Goal: Task Accomplishment & Management: Use online tool/utility

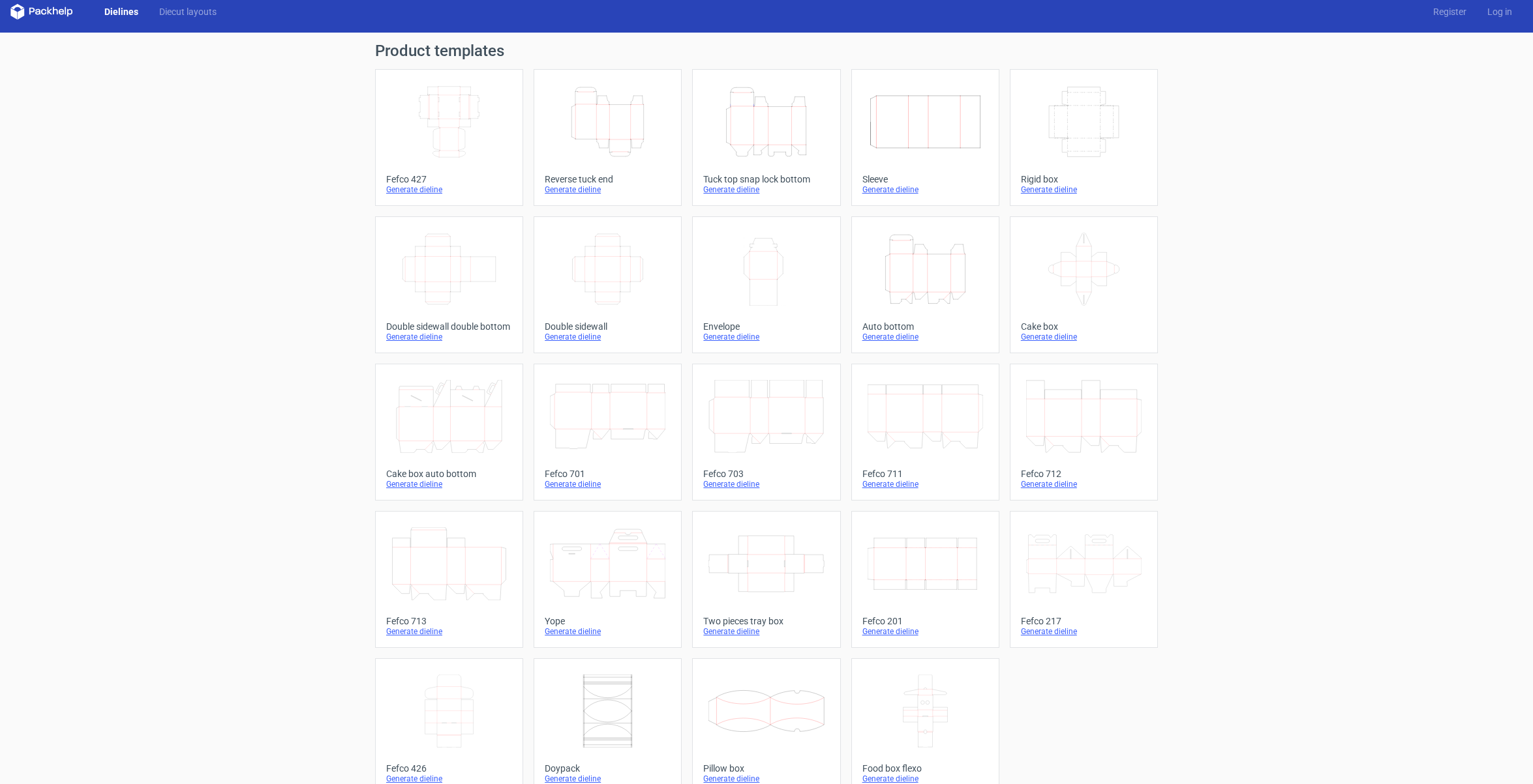
scroll to position [5, 0]
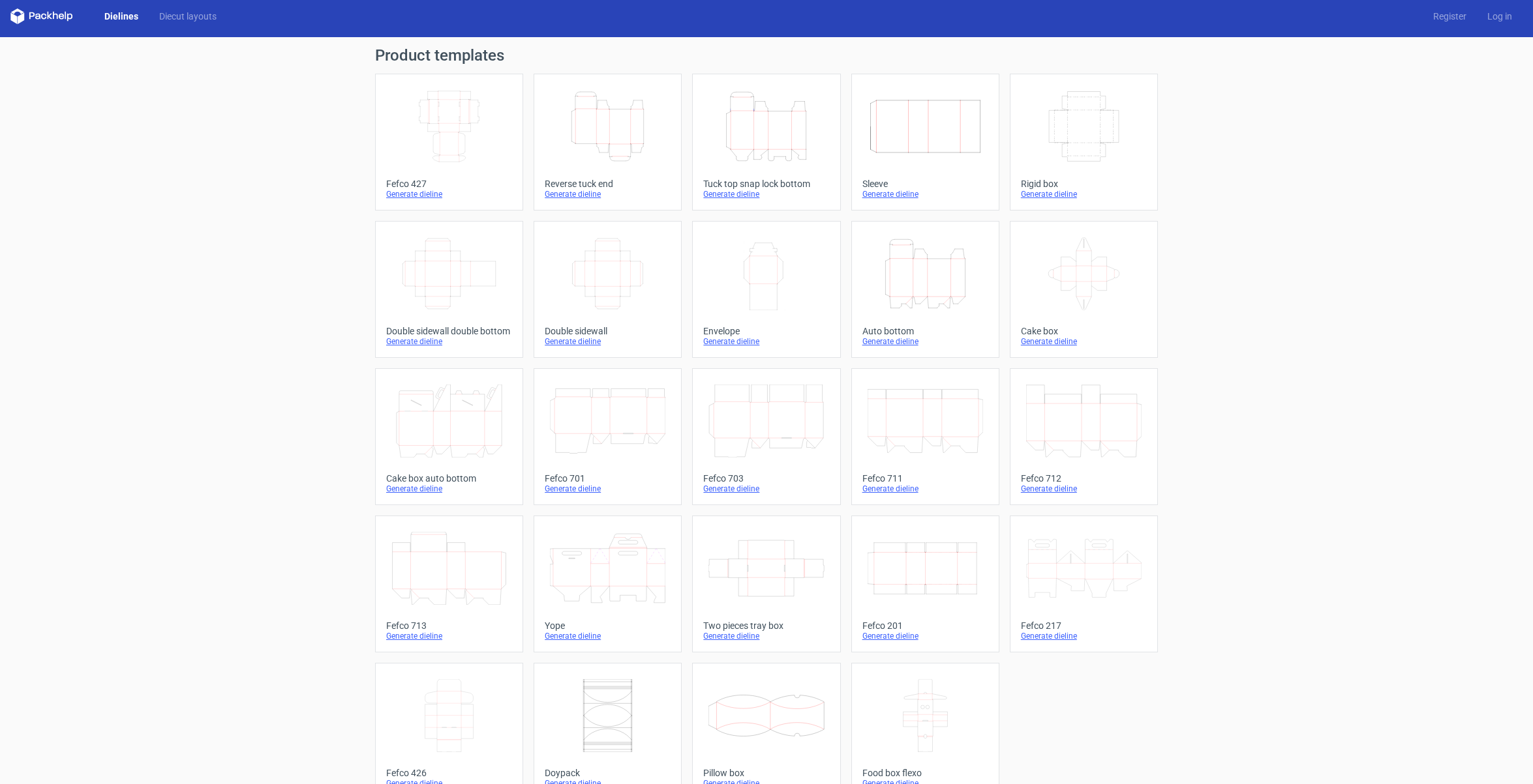
click at [763, 147] on icon "Height Depth Width" at bounding box center [766, 127] width 116 height 73
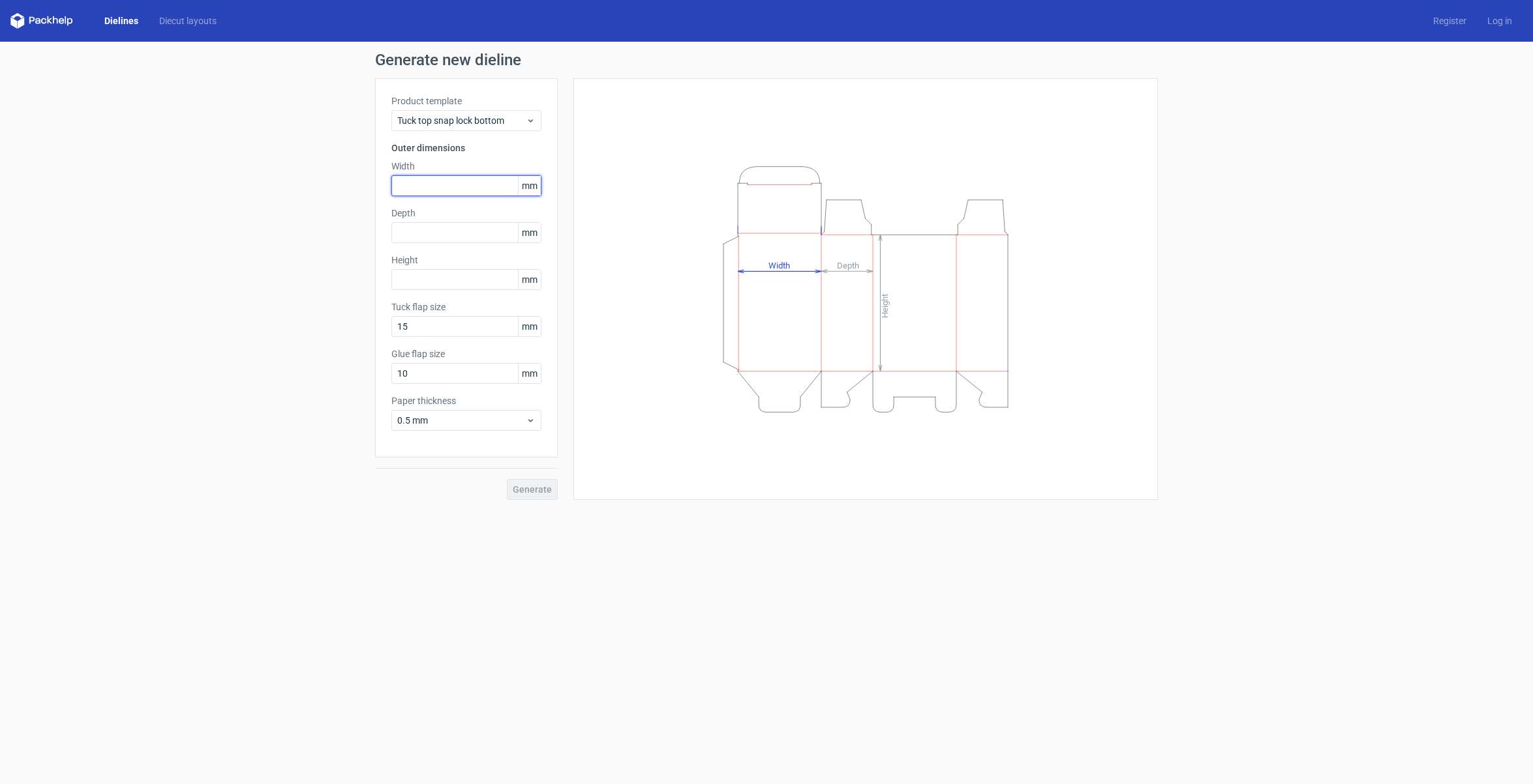
click at [449, 188] on input "text" at bounding box center [465, 185] width 150 height 21
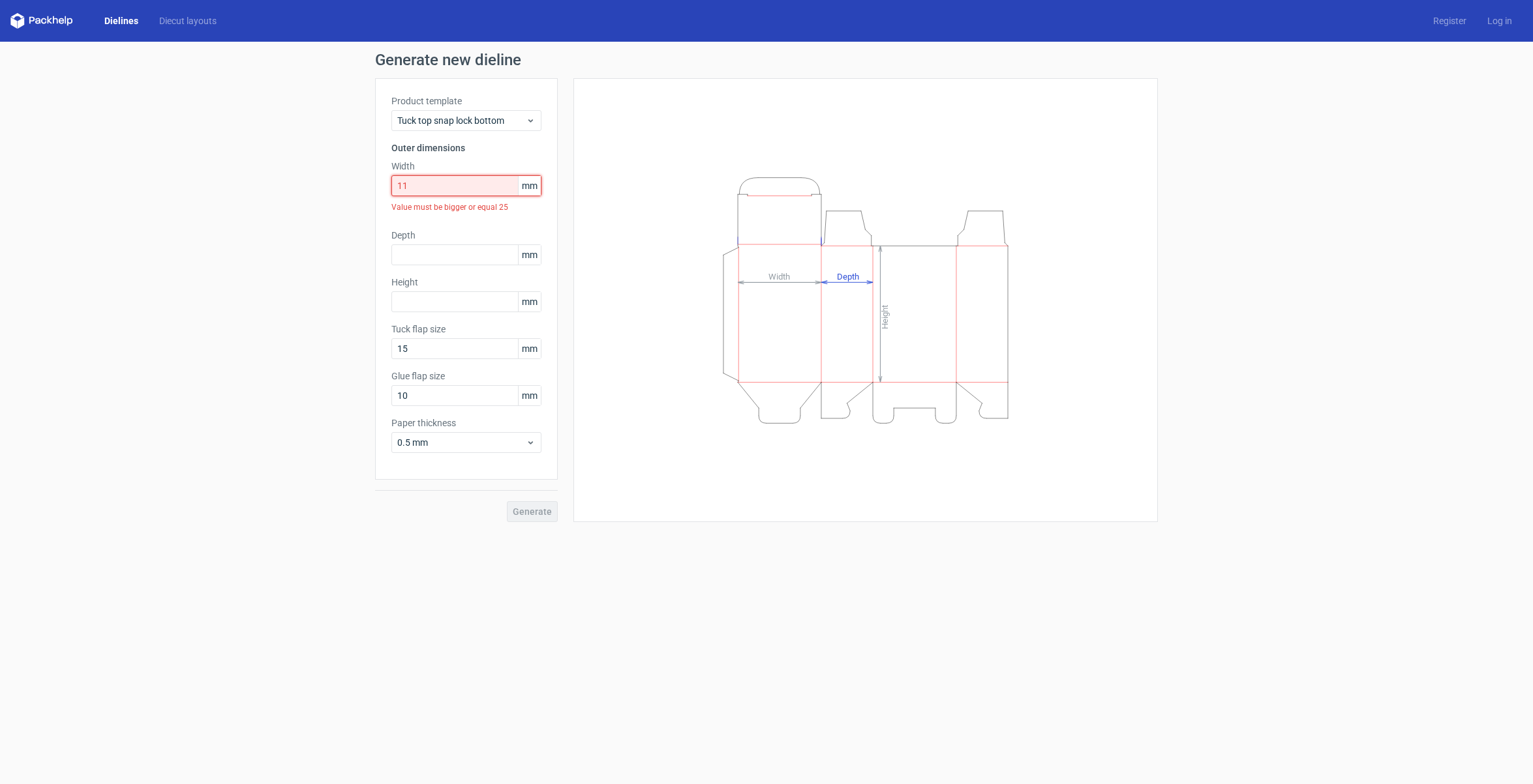
click at [440, 177] on input "11" at bounding box center [465, 185] width 150 height 21
click at [441, 182] on input "11" at bounding box center [465, 185] width 150 height 21
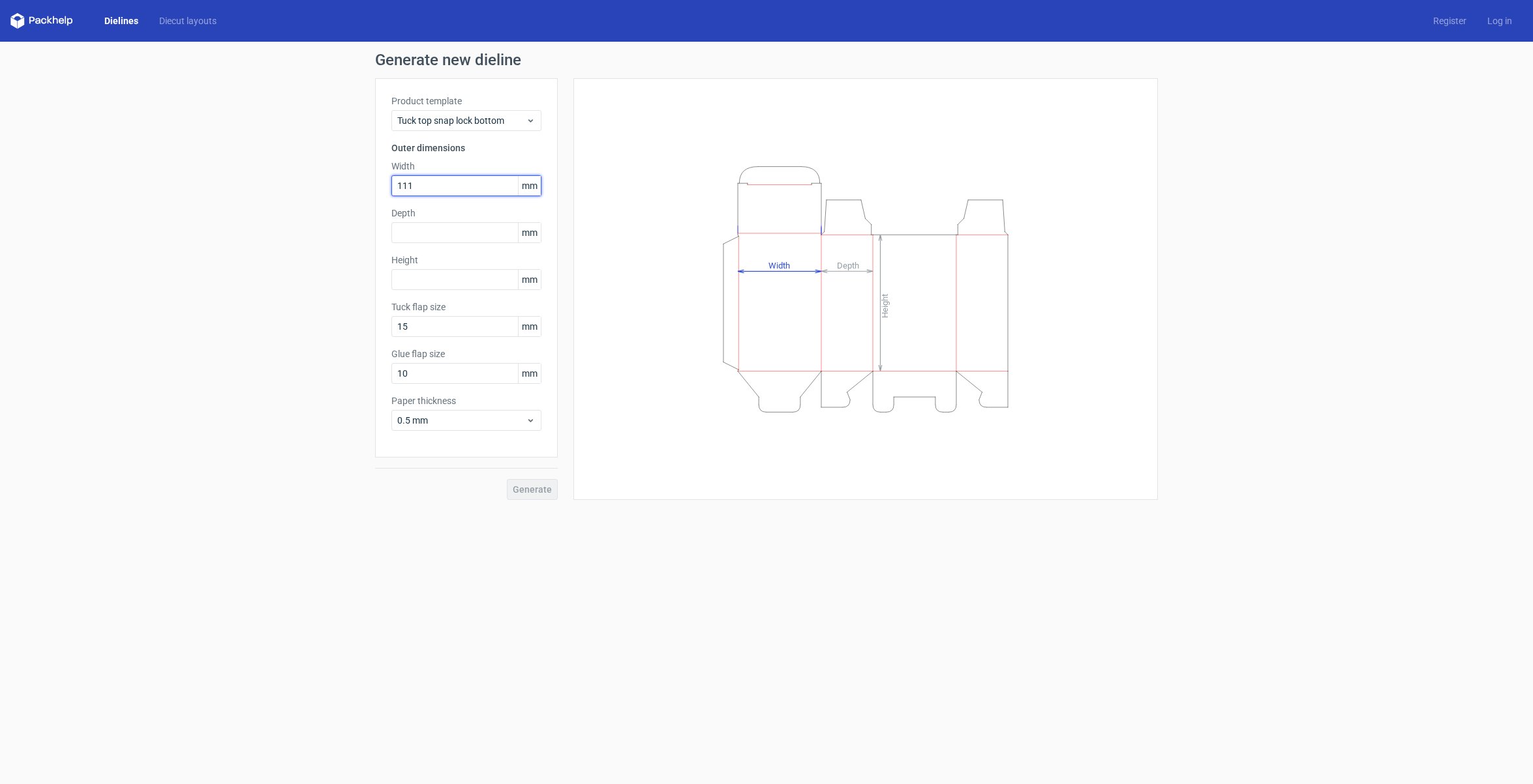
drag, startPoint x: 411, startPoint y: 185, endPoint x: 428, endPoint y: 186, distance: 17.0
click at [428, 186] on input "111" at bounding box center [465, 185] width 150 height 21
type input "110"
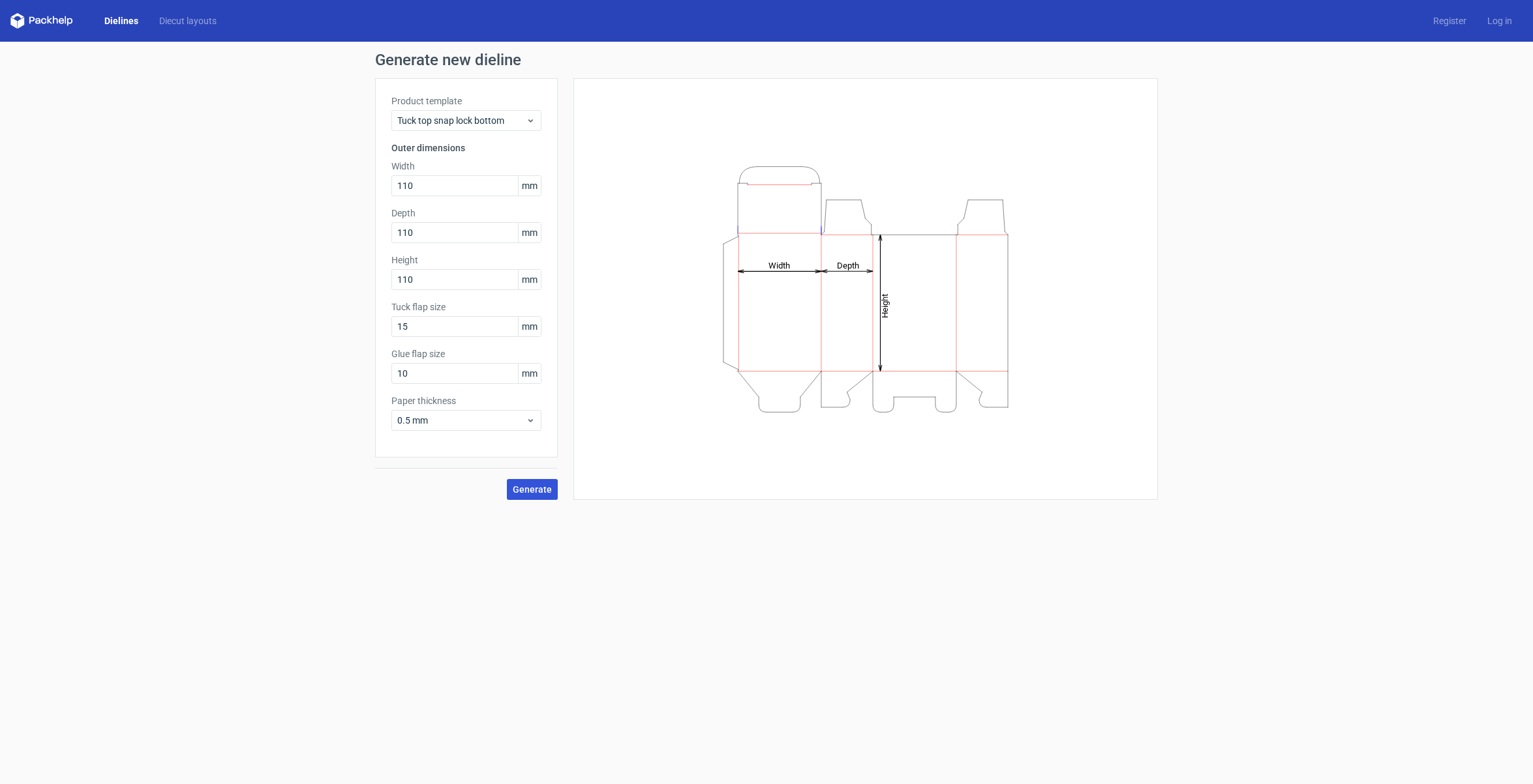
click at [527, 496] on button "Generate" at bounding box center [532, 489] width 51 height 21
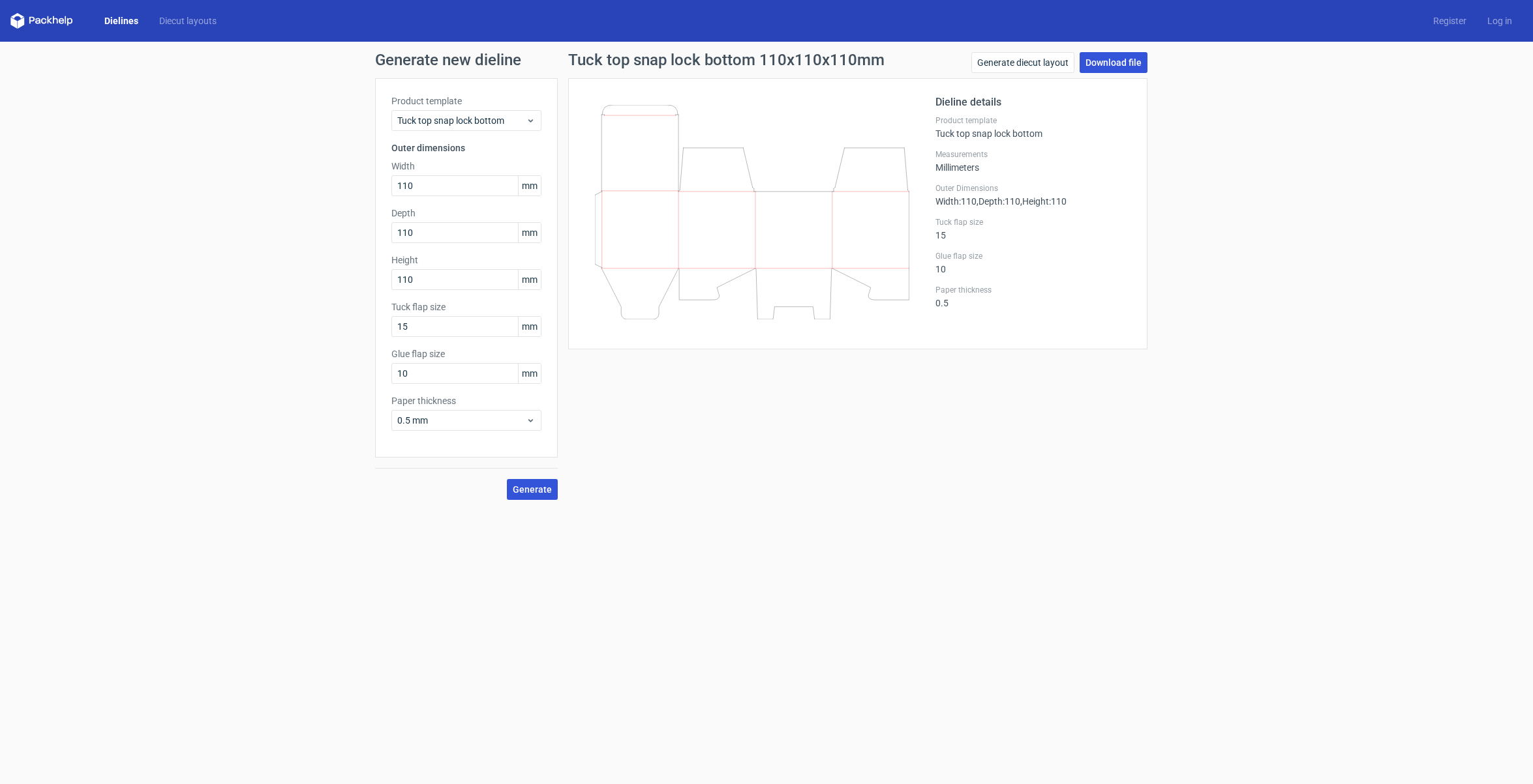
click at [1123, 64] on link "Download file" at bounding box center [1113, 62] width 68 height 21
